Goal: Use online tool/utility: Use online tool/utility

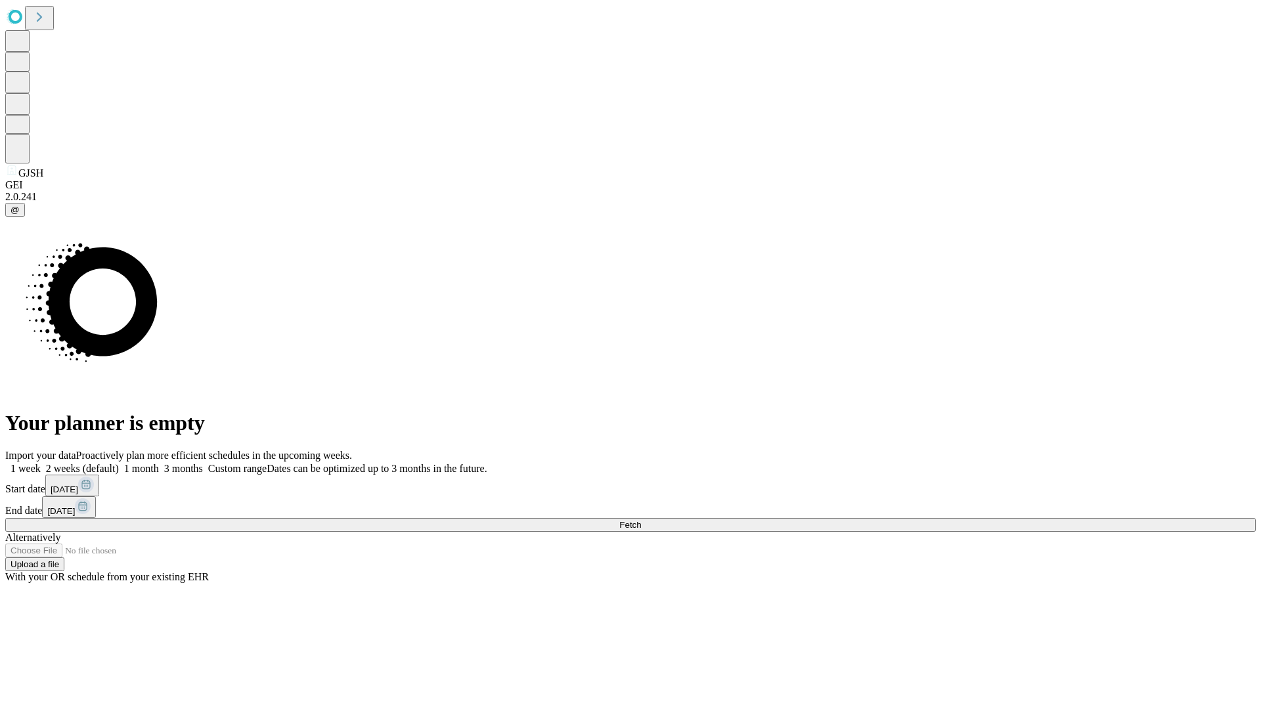
click at [641, 520] on span "Fetch" at bounding box center [630, 525] width 22 height 10
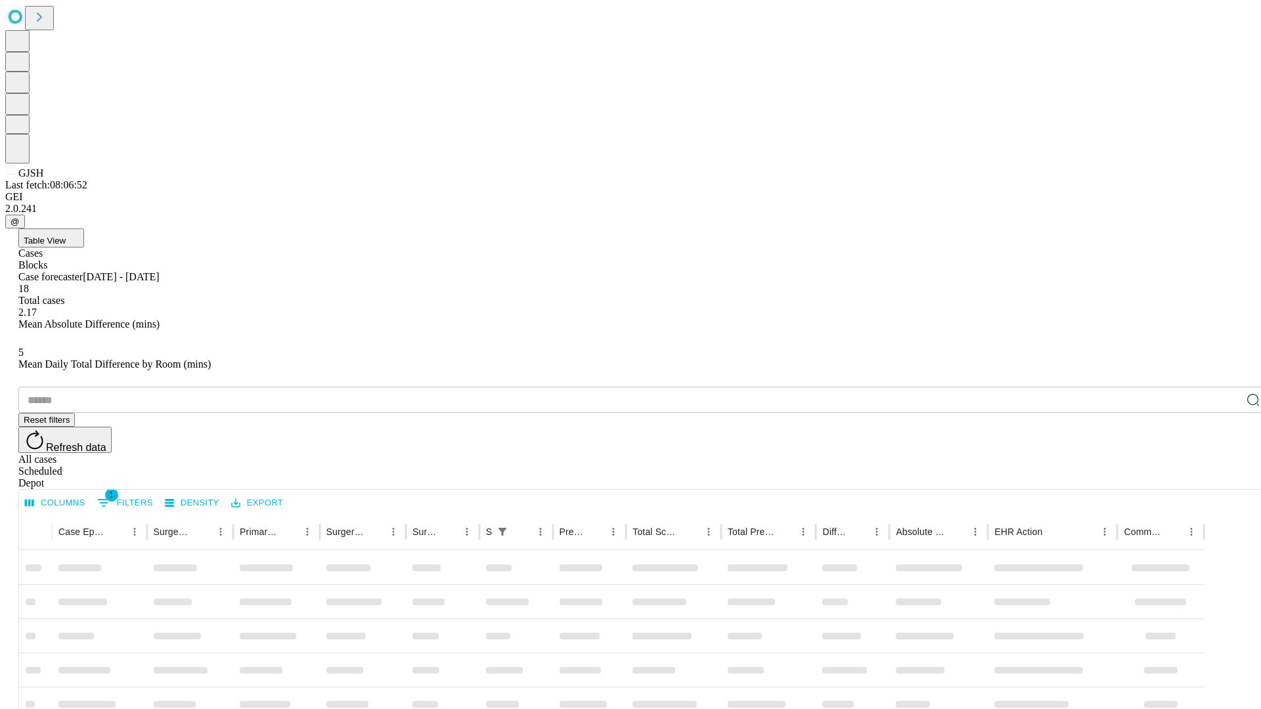
click at [66, 236] on span "Table View" at bounding box center [45, 241] width 42 height 10
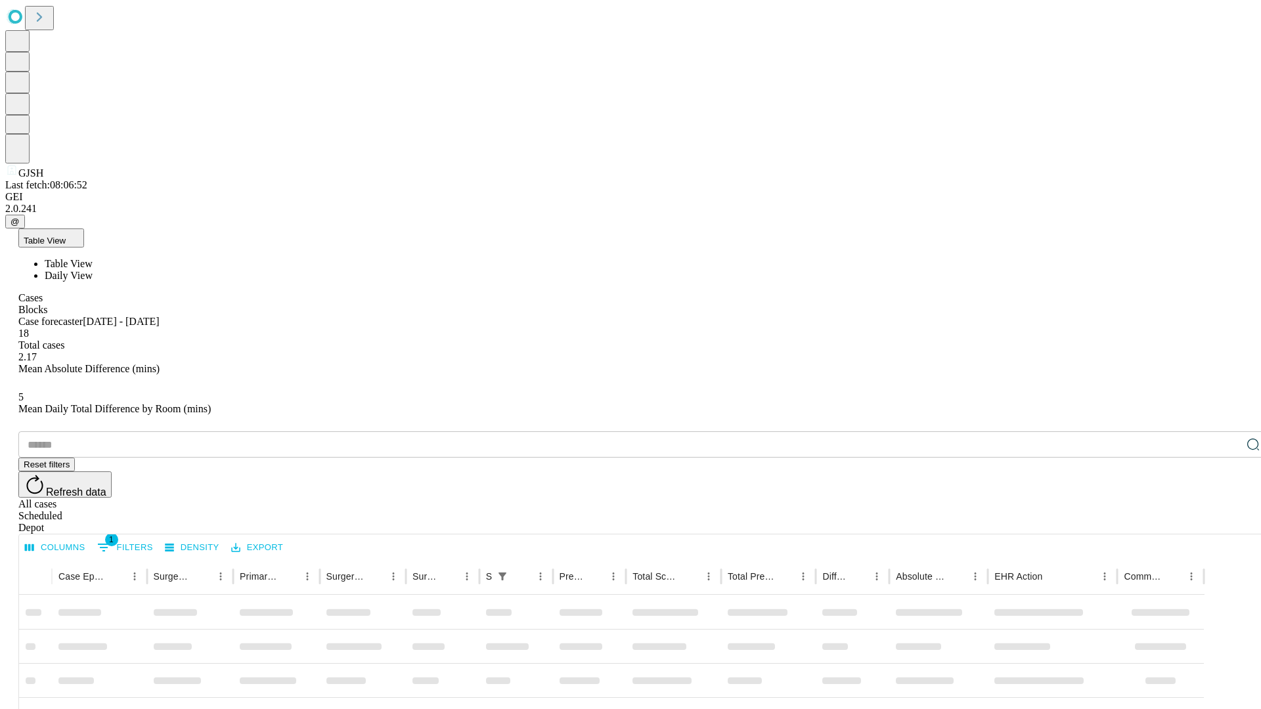
click at [93, 270] on span "Daily View" at bounding box center [69, 275] width 48 height 11
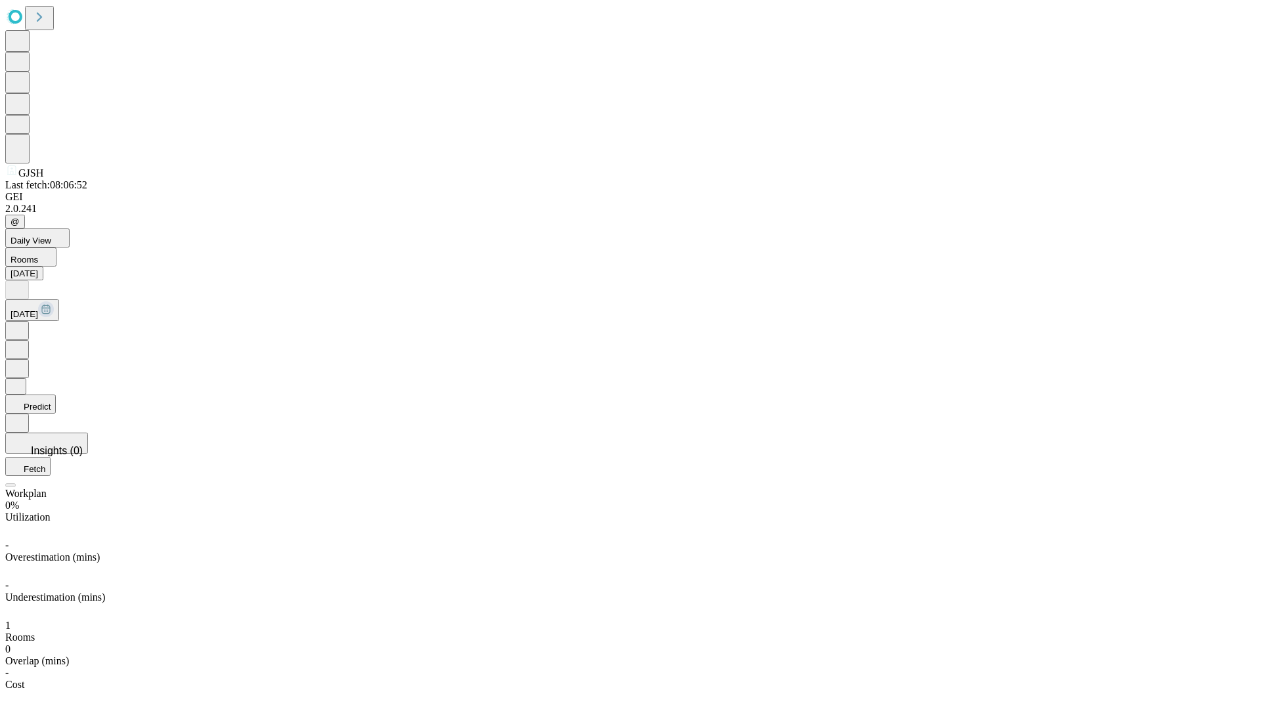
click at [56, 395] on button "Predict" at bounding box center [30, 404] width 51 height 19
